Goal: Information Seeking & Learning: Find contact information

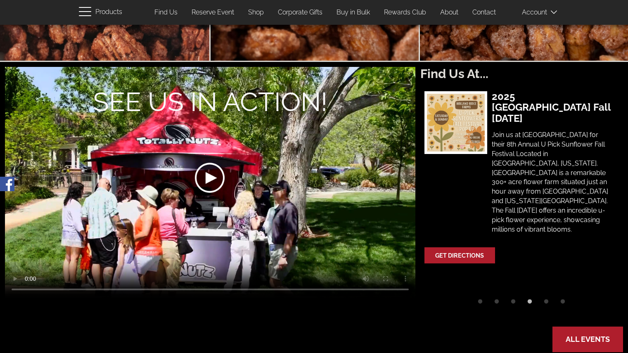
scroll to position [208, 0]
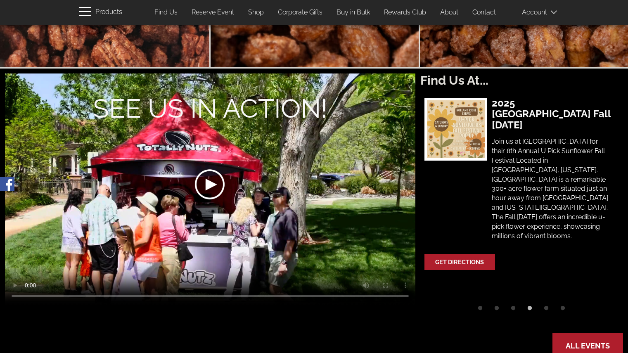
drag, startPoint x: 634, startPoint y: 10, endPoint x: 623, endPoint y: 49, distance: 41.1
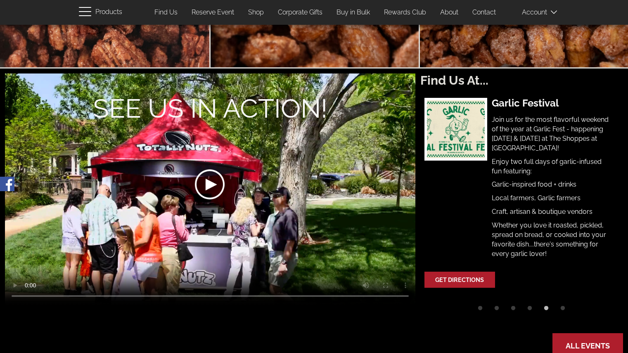
click at [213, 199] on div at bounding box center [209, 184] width 205 height 117
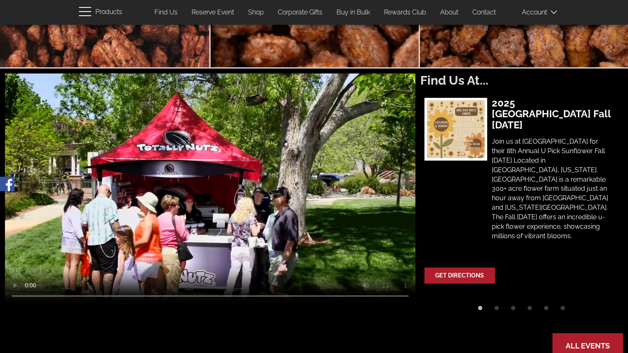
click at [329, 338] on div "Your browser does not support the video tag or the file format of this video. F…" at bounding box center [314, 216] width 618 height 285
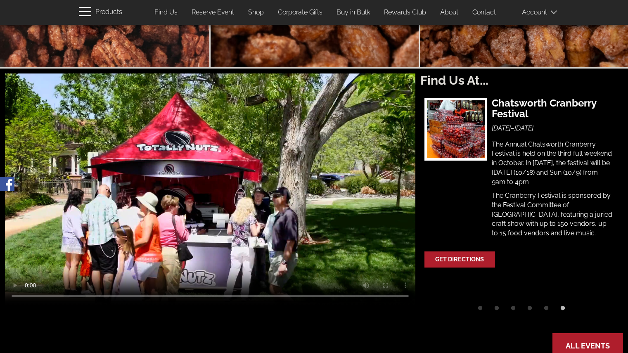
click at [168, 11] on link "Find Us" at bounding box center [166, 13] width 36 height 16
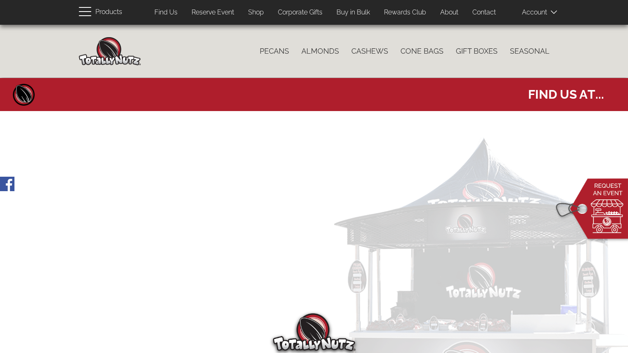
select select
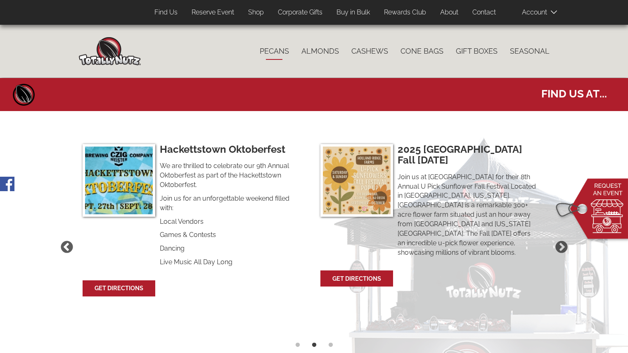
click at [281, 46] on link "Pecans" at bounding box center [275, 51] width 42 height 17
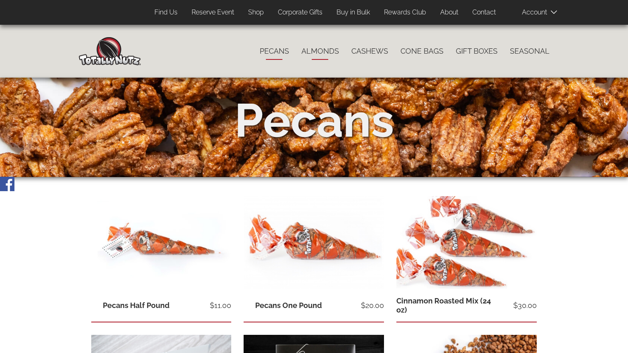
click at [300, 50] on link "Almonds" at bounding box center [320, 51] width 50 height 17
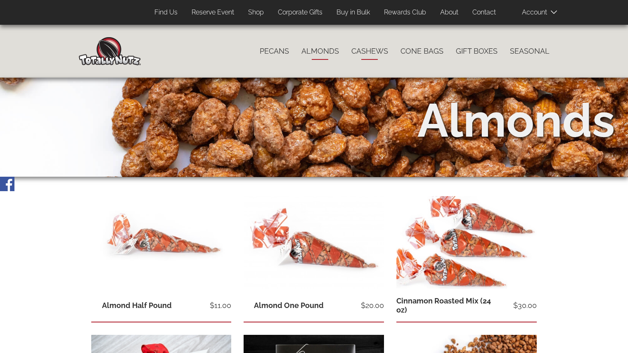
click at [380, 51] on link "Cashews" at bounding box center [369, 51] width 49 height 17
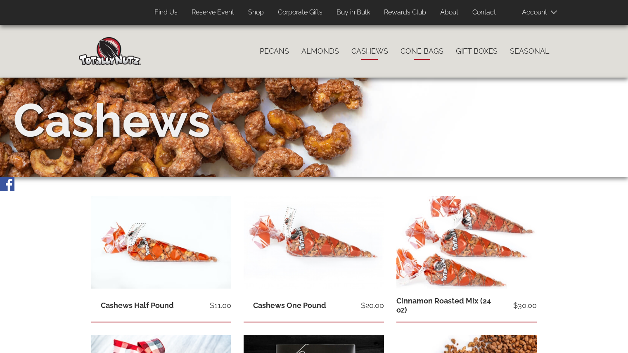
click at [424, 53] on link "Cone Bags" at bounding box center [421, 51] width 55 height 17
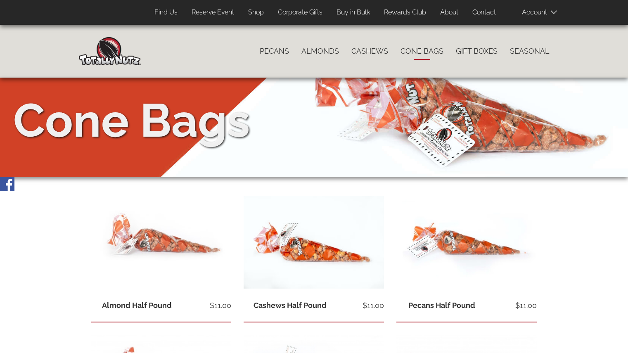
click at [585, 190] on div "Close navigation Main navigation Home Catalog menu navigation Pecans Almonds Ca…" at bounding box center [314, 316] width 628 height 582
click at [489, 52] on link "Gift Boxes" at bounding box center [477, 51] width 54 height 17
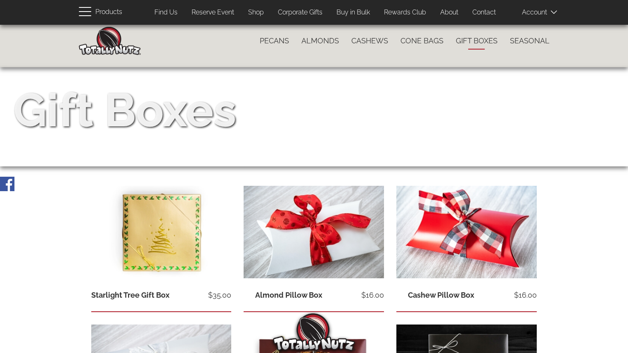
scroll to position [2, 0]
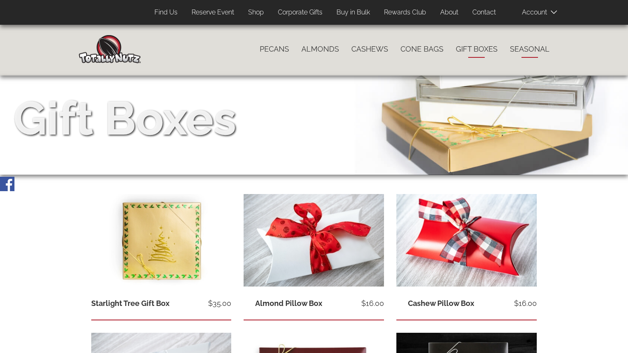
click at [523, 55] on link "Seasonal" at bounding box center [530, 48] width 52 height 17
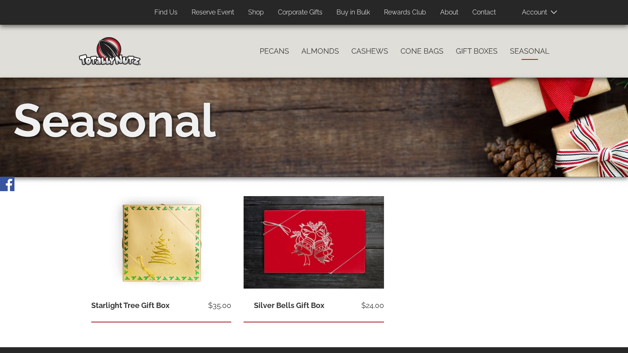
click at [247, 10] on link "Shop" at bounding box center [256, 13] width 28 height 16
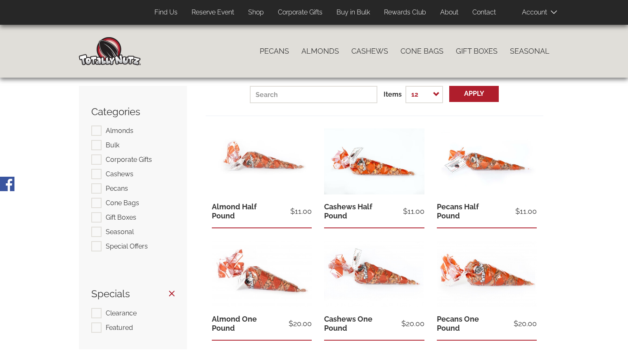
click at [487, 15] on link "Contact" at bounding box center [484, 13] width 36 height 16
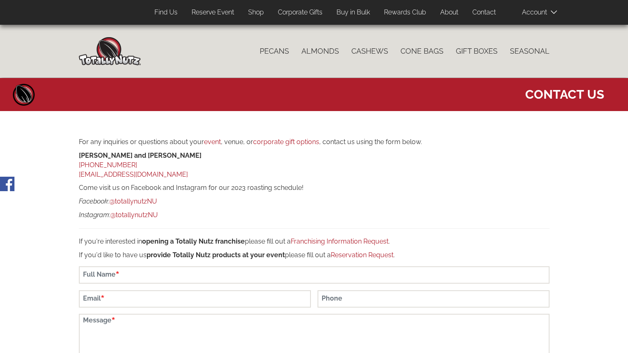
click at [545, 14] on span at bounding box center [542, 12] width 41 height 17
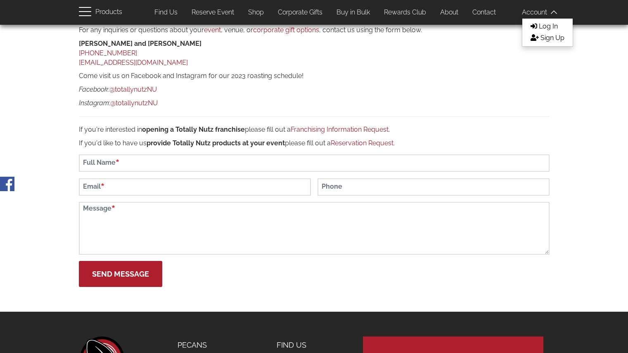
scroll to position [100, 0]
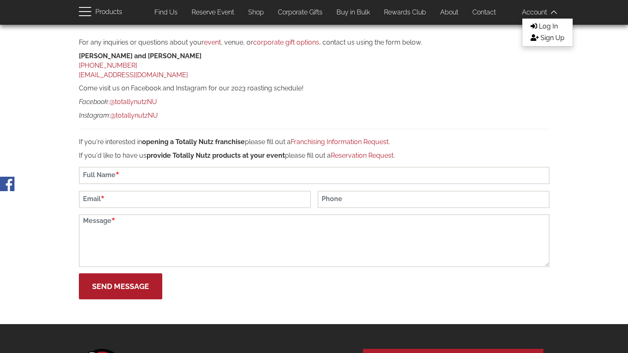
click at [348, 140] on link "Franchising Information Request" at bounding box center [340, 142] width 98 height 8
